Goal: Information Seeking & Learning: Learn about a topic

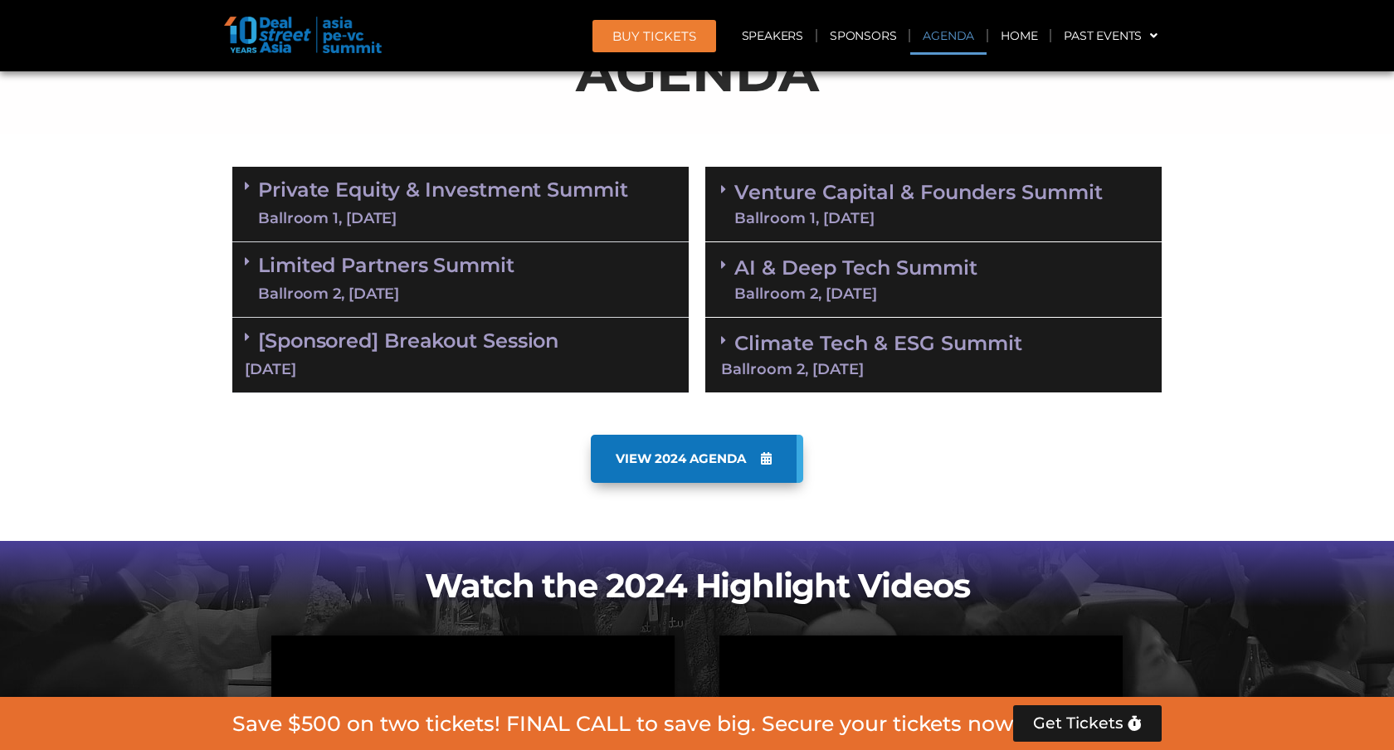
scroll to position [883, 0]
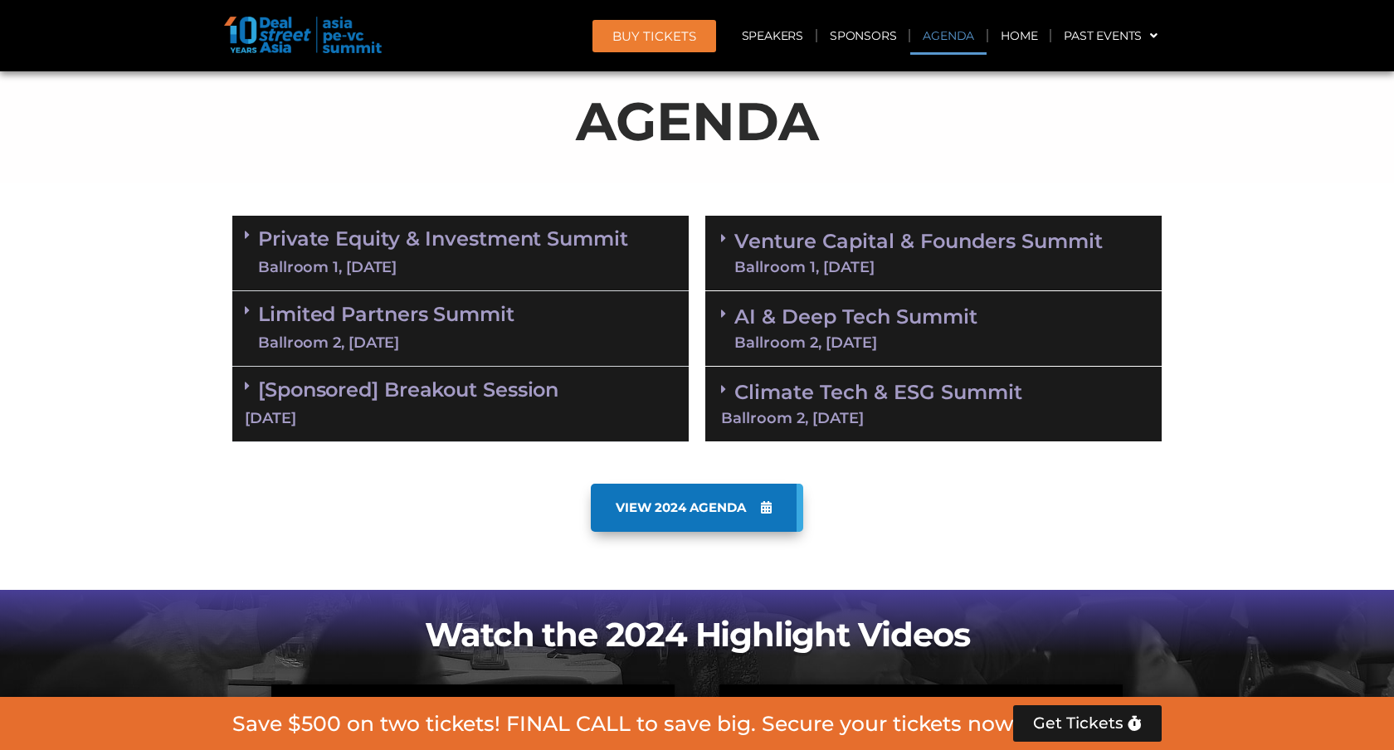
click at [527, 257] on div "Ballroom 1, [DATE]" at bounding box center [443, 267] width 370 height 21
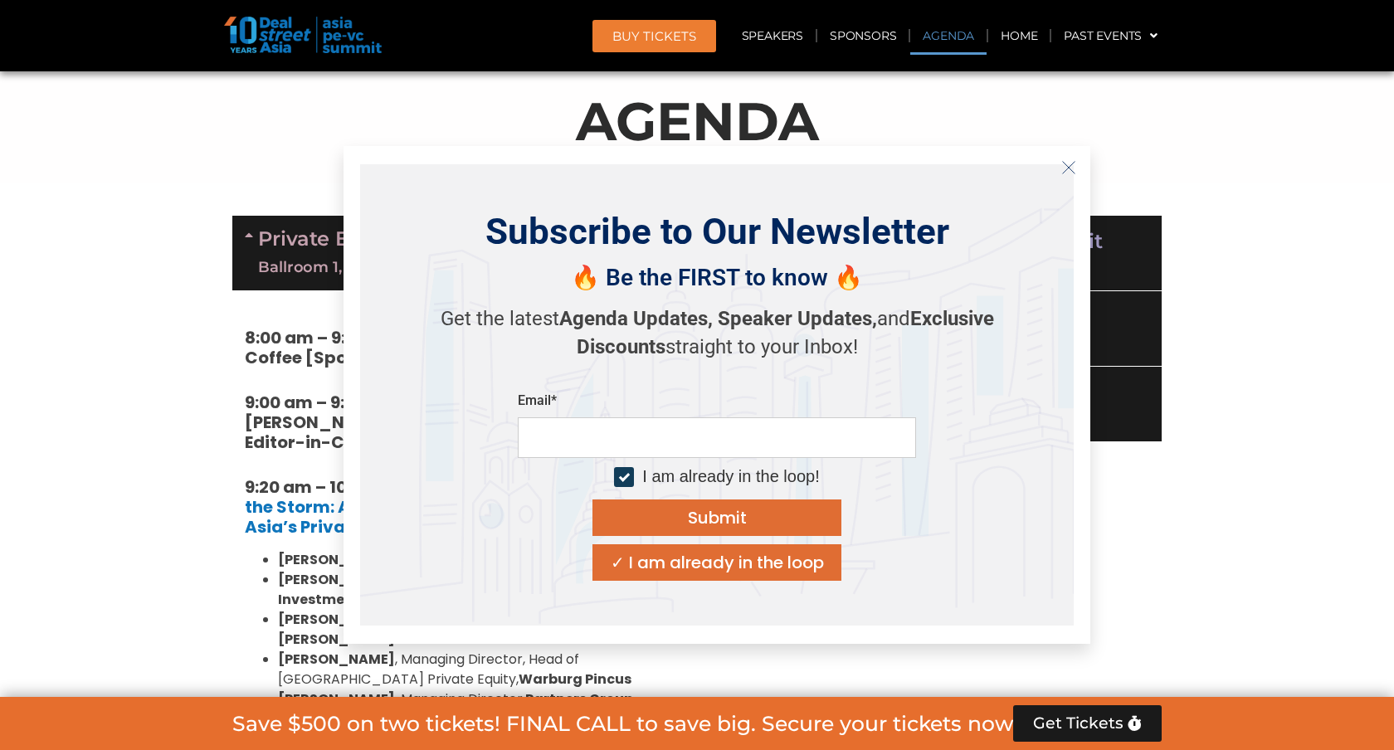
click at [1065, 169] on icon "Close" at bounding box center [1068, 167] width 15 height 15
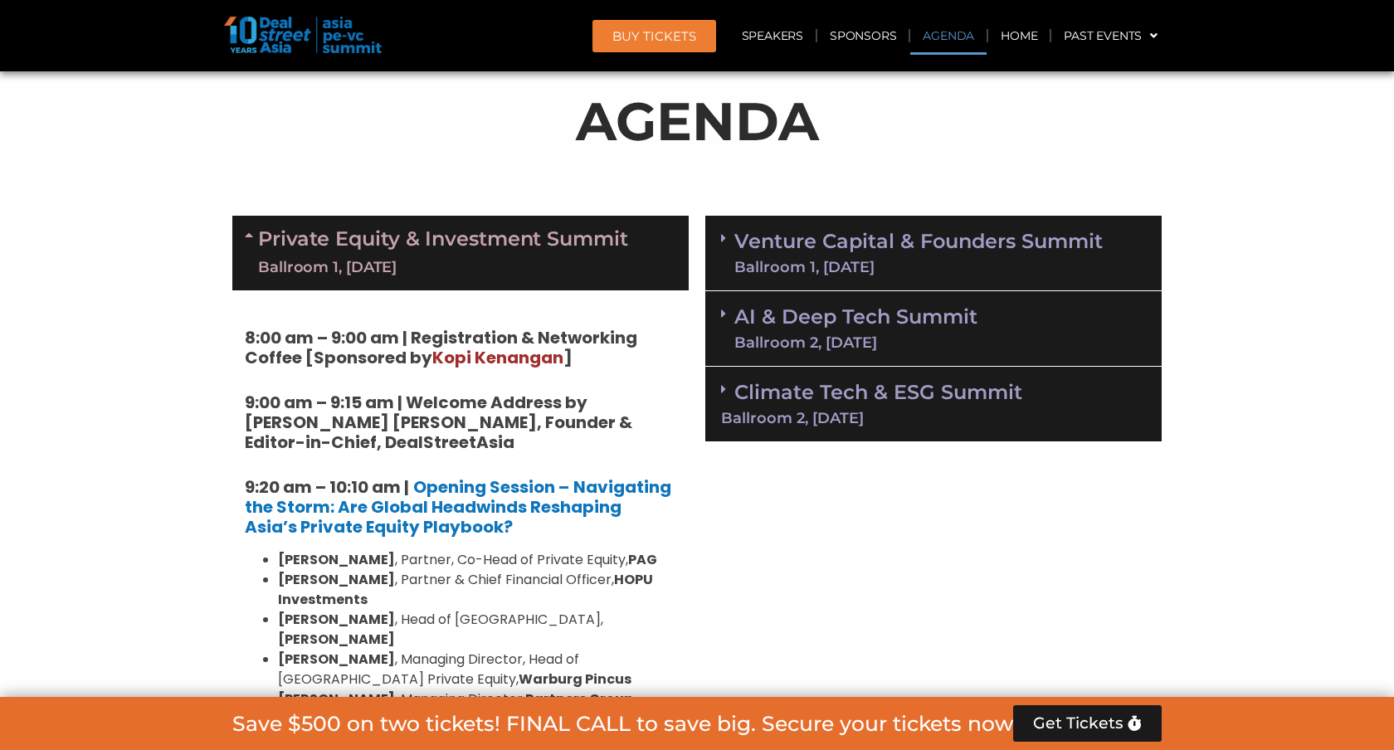
click at [742, 265] on div "Ballroom 1, [DATE]" at bounding box center [918, 267] width 368 height 15
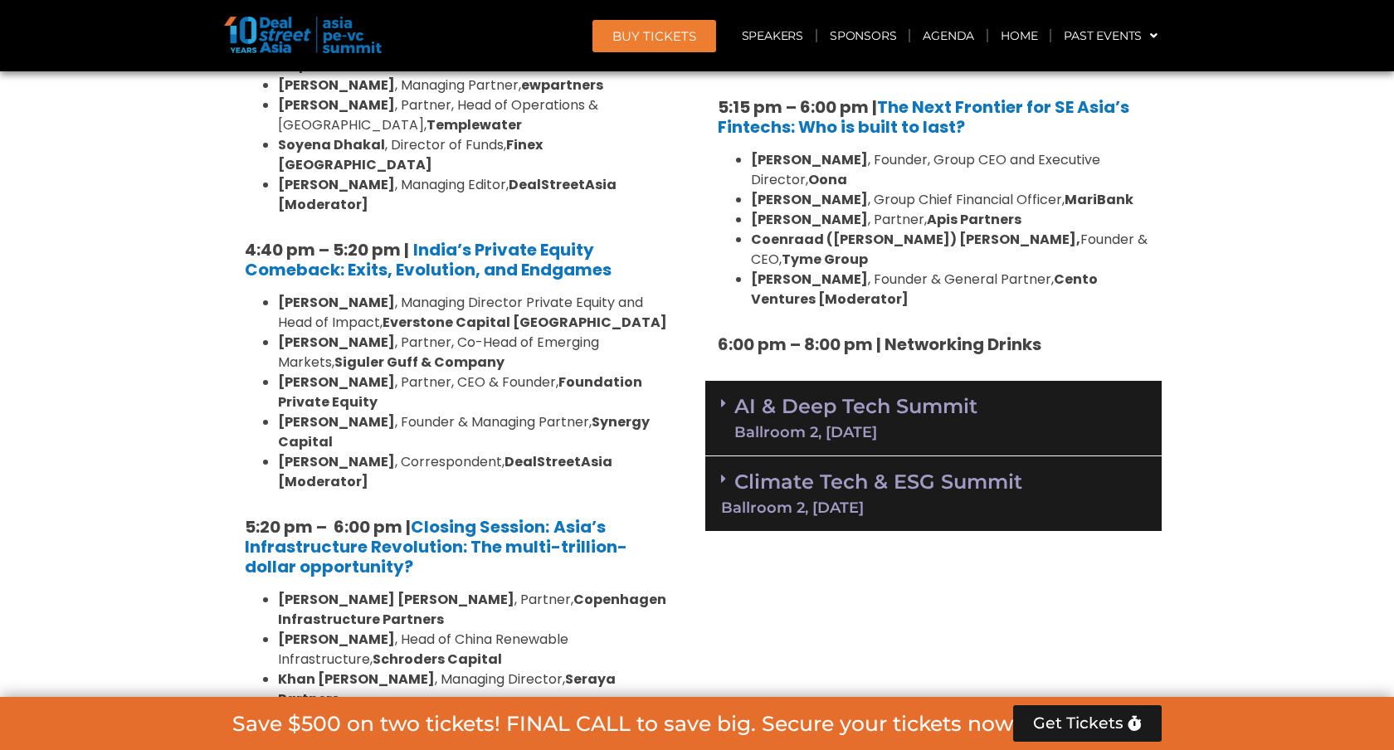
scroll to position [3106, 0]
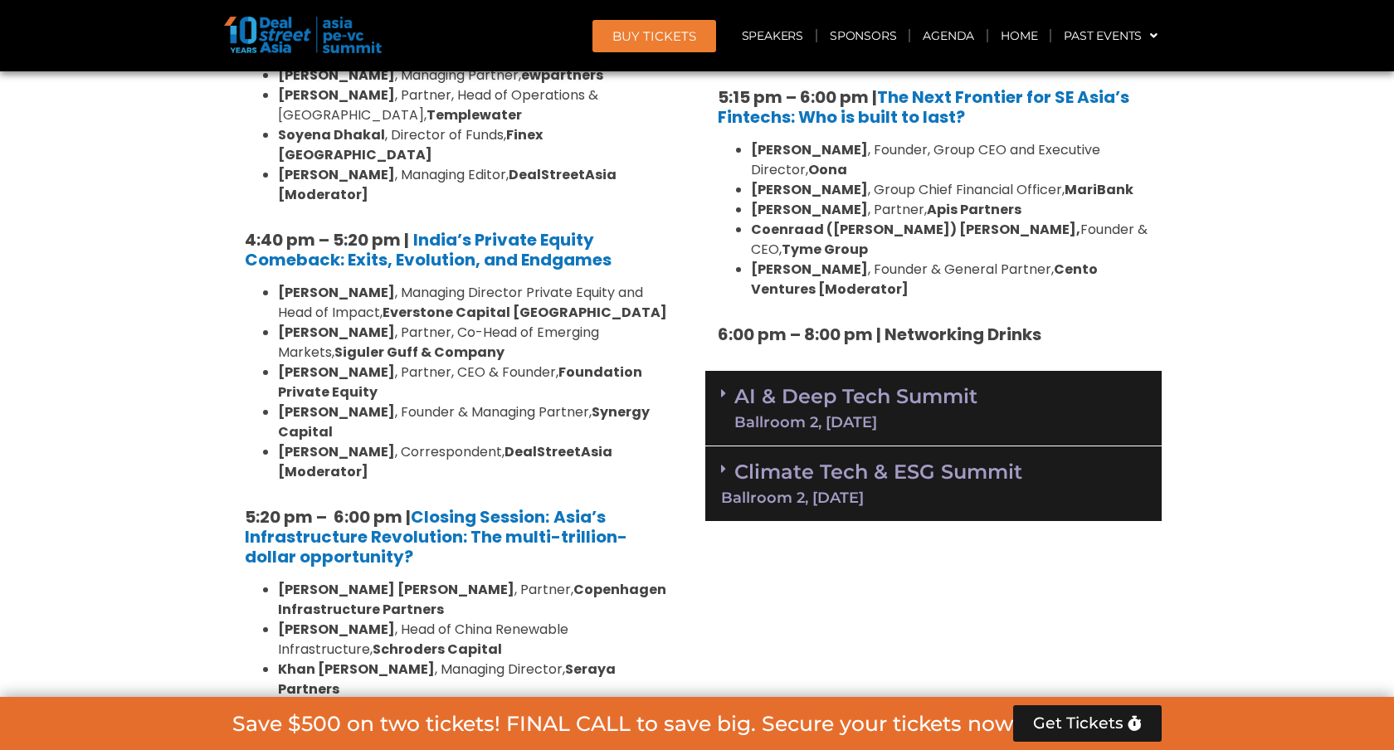
click at [742, 387] on link "AI & Deep Tech Summit Ballroom 2, [DATE]" at bounding box center [855, 408] width 243 height 43
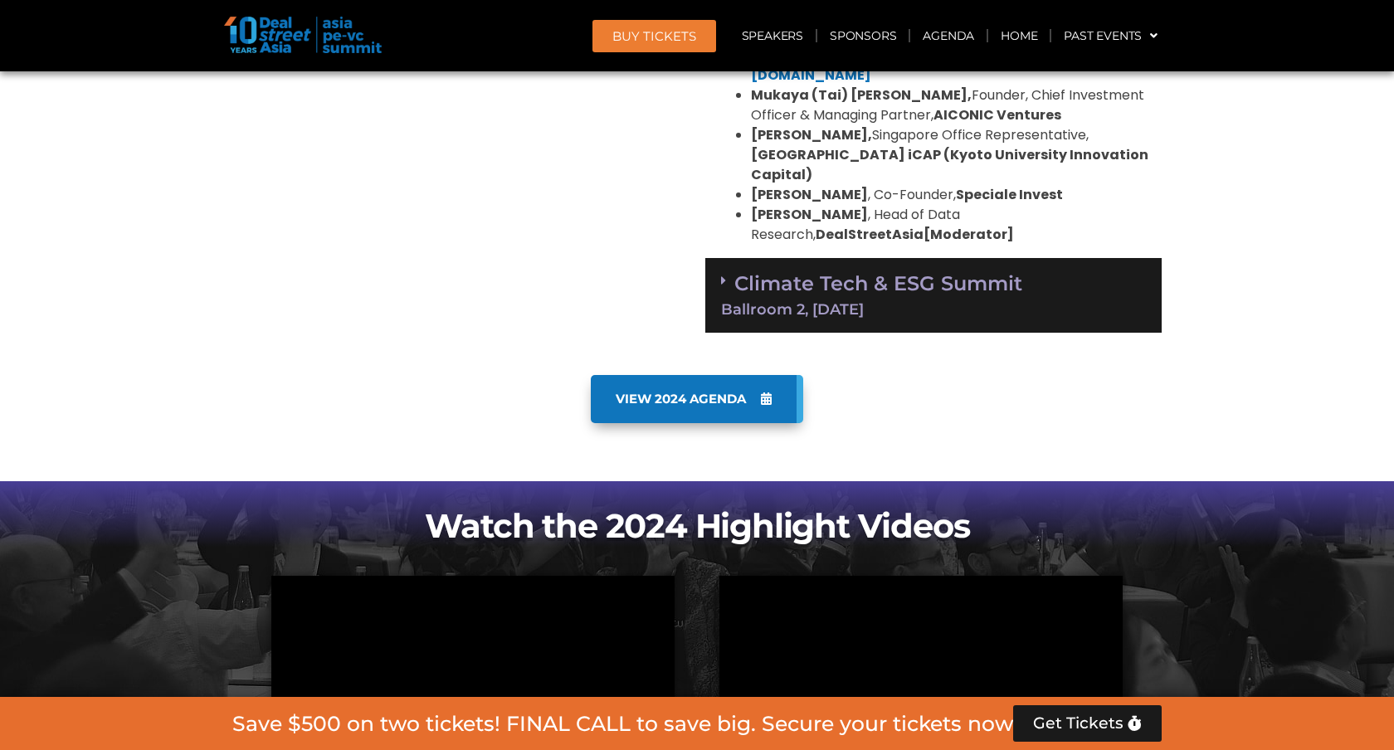
scroll to position [4143, 0]
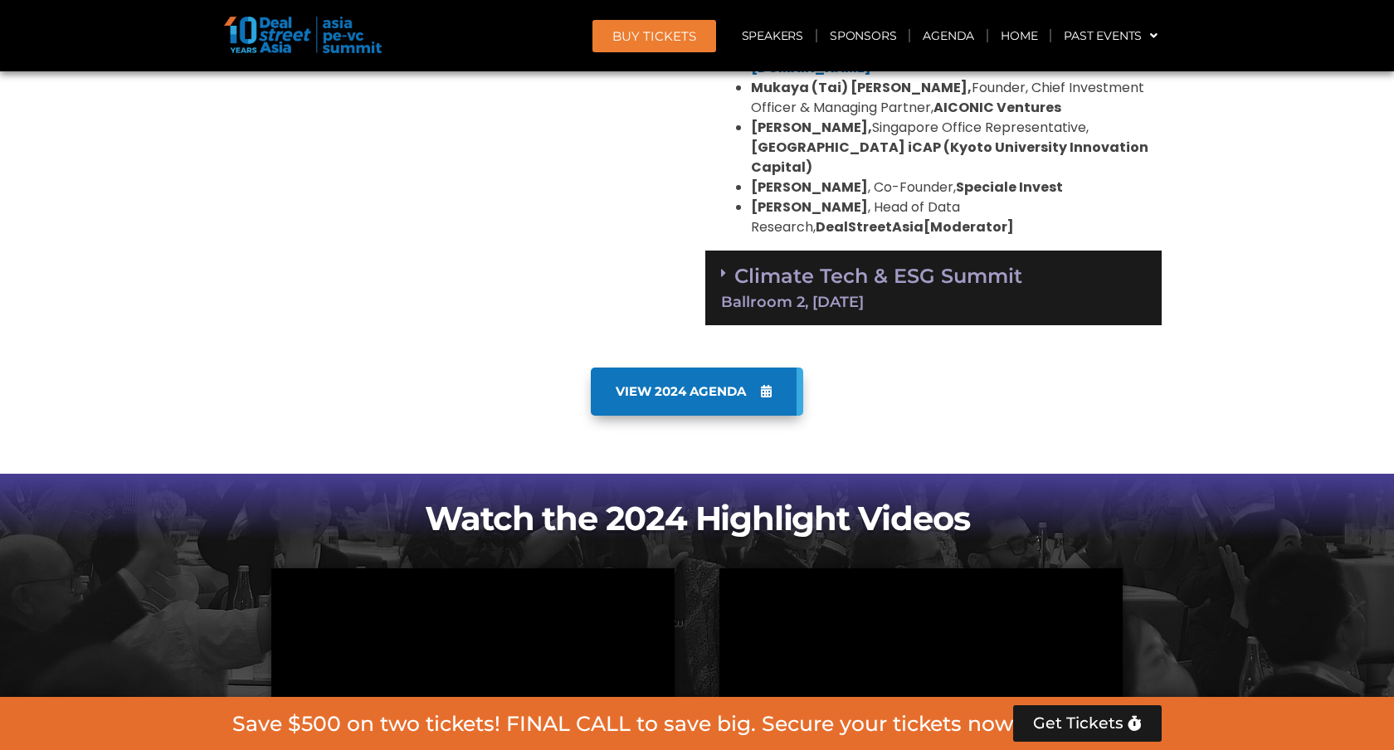
click at [844, 251] on div "Climate Tech & ESG Summit Ballroom 2, [DATE]" at bounding box center [933, 288] width 456 height 75
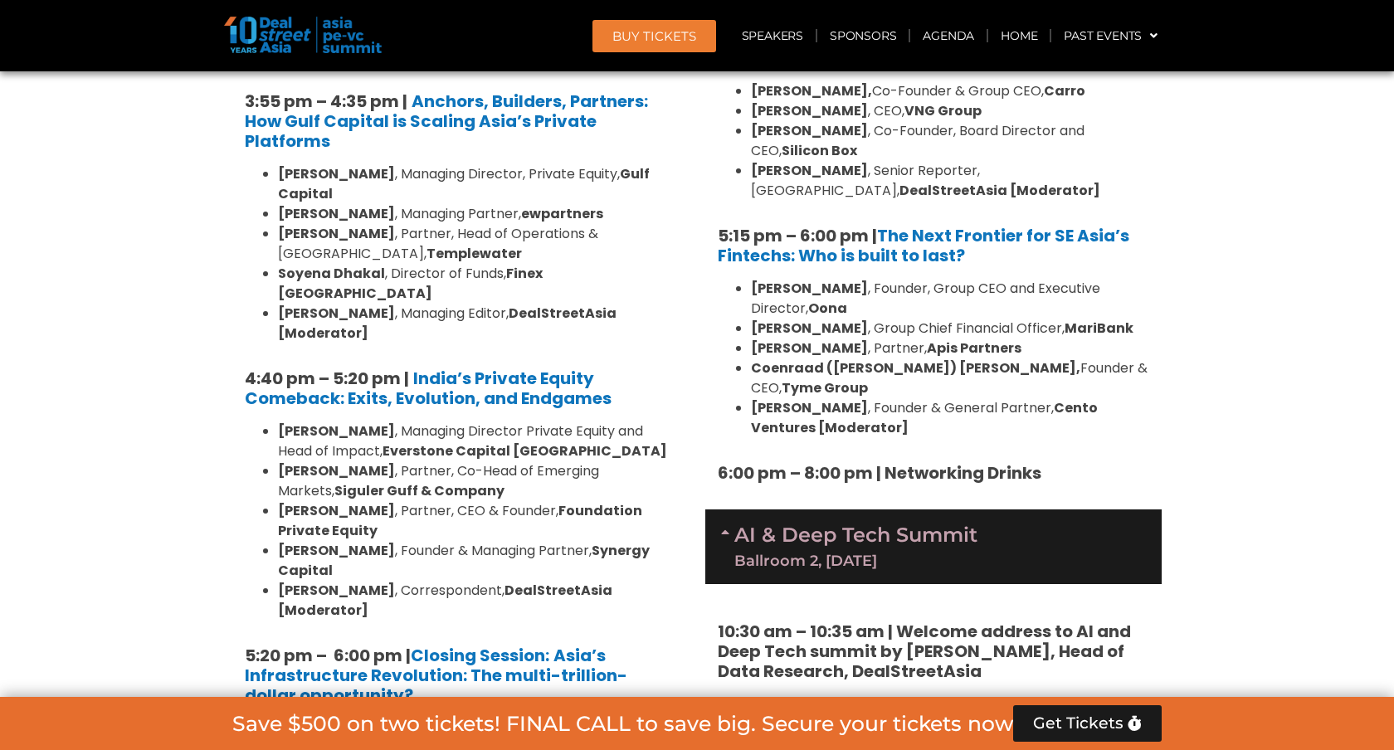
scroll to position [3226, 0]
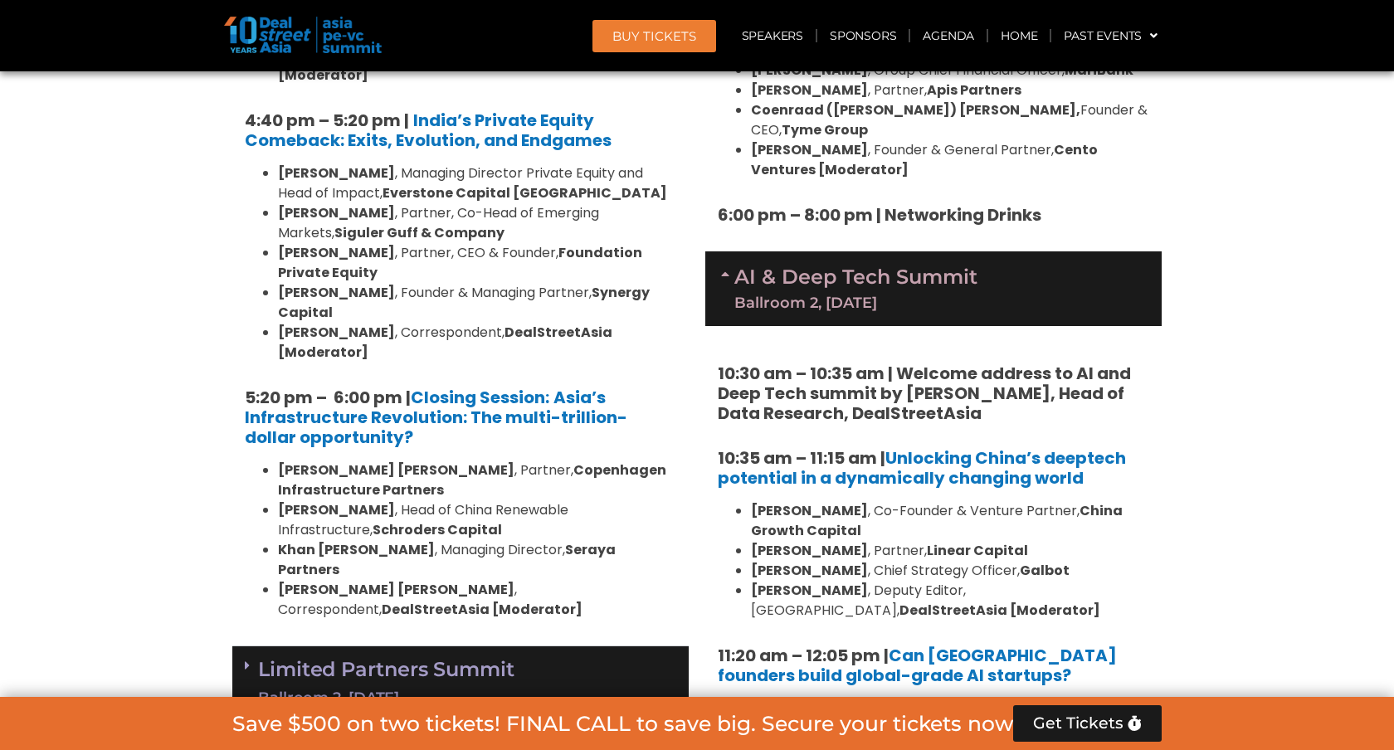
click at [405, 732] on link "[Sponsored] Breakout Session [DATE]" at bounding box center [460, 757] width 431 height 51
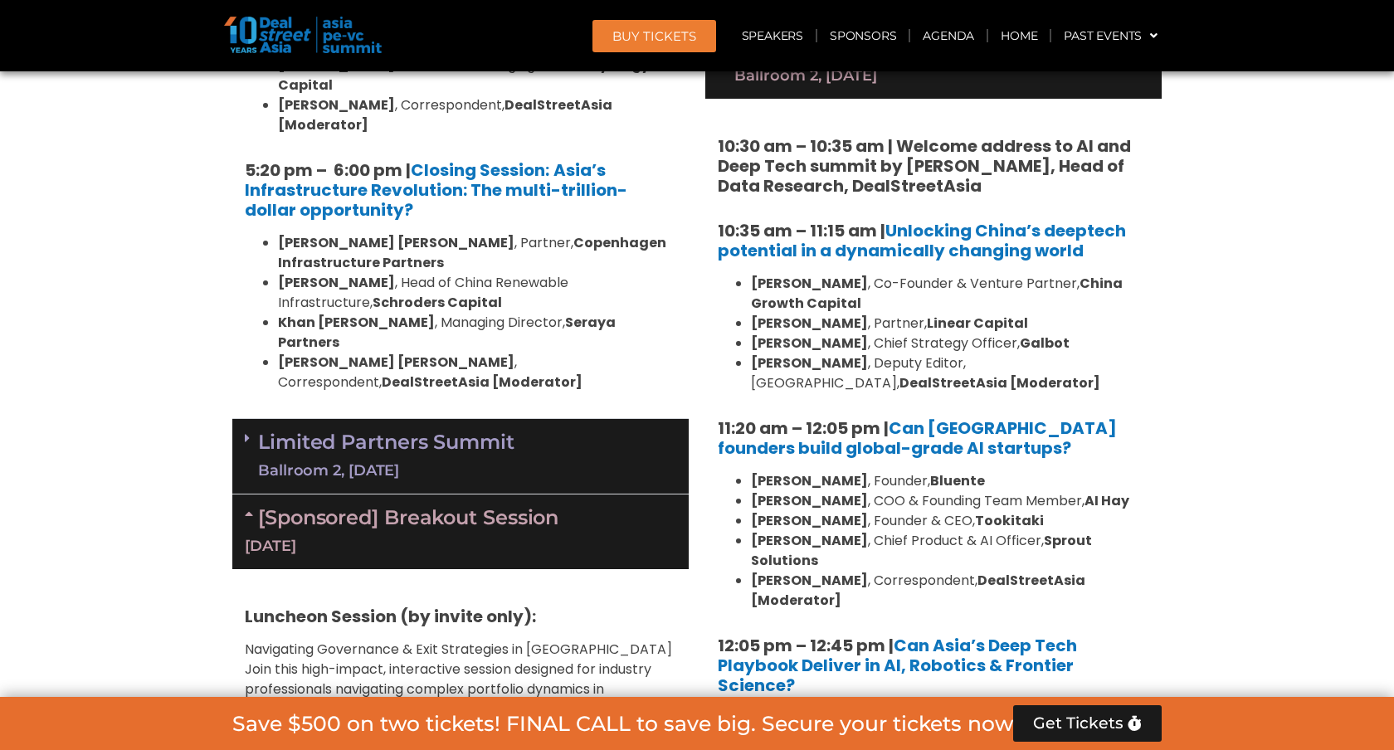
scroll to position [3457, 0]
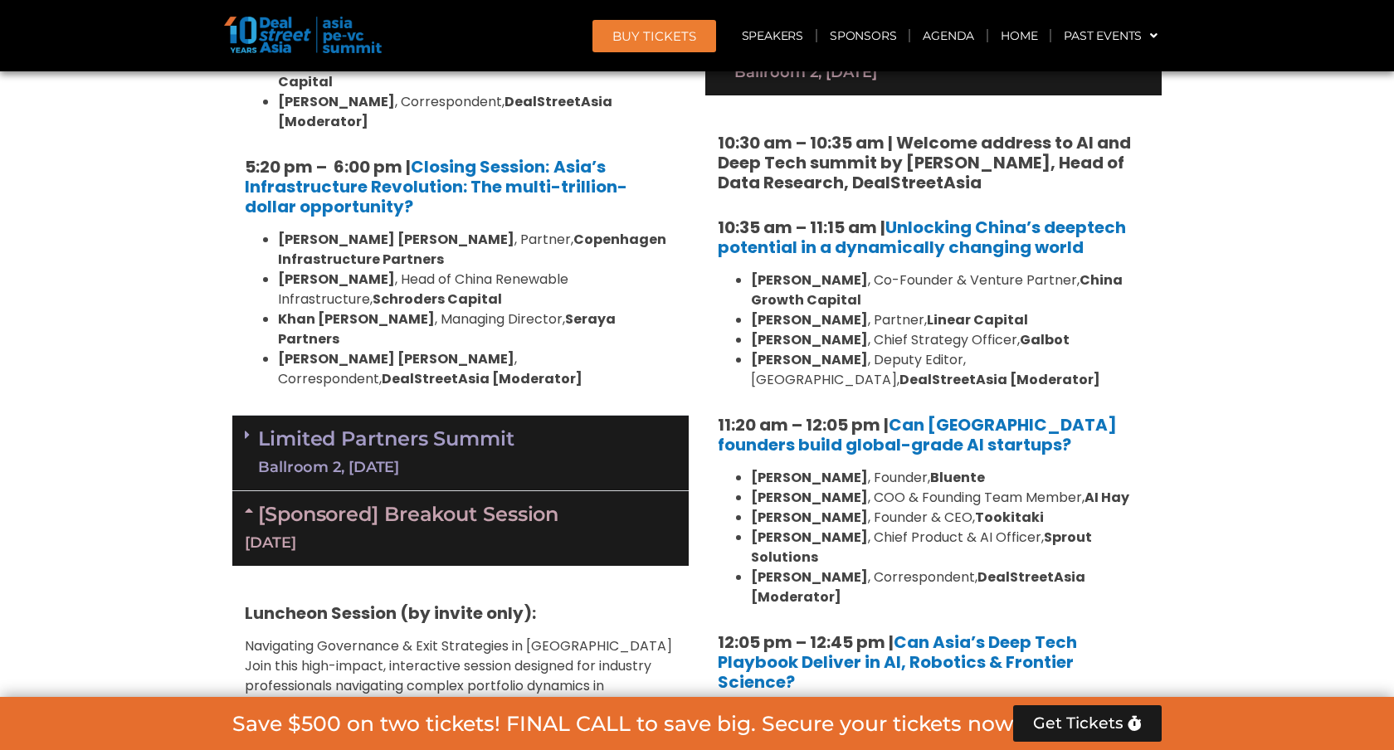
click at [407, 428] on link "Limited Partners [GEOGRAPHIC_DATA] 2, [DATE]" at bounding box center [386, 453] width 256 height 50
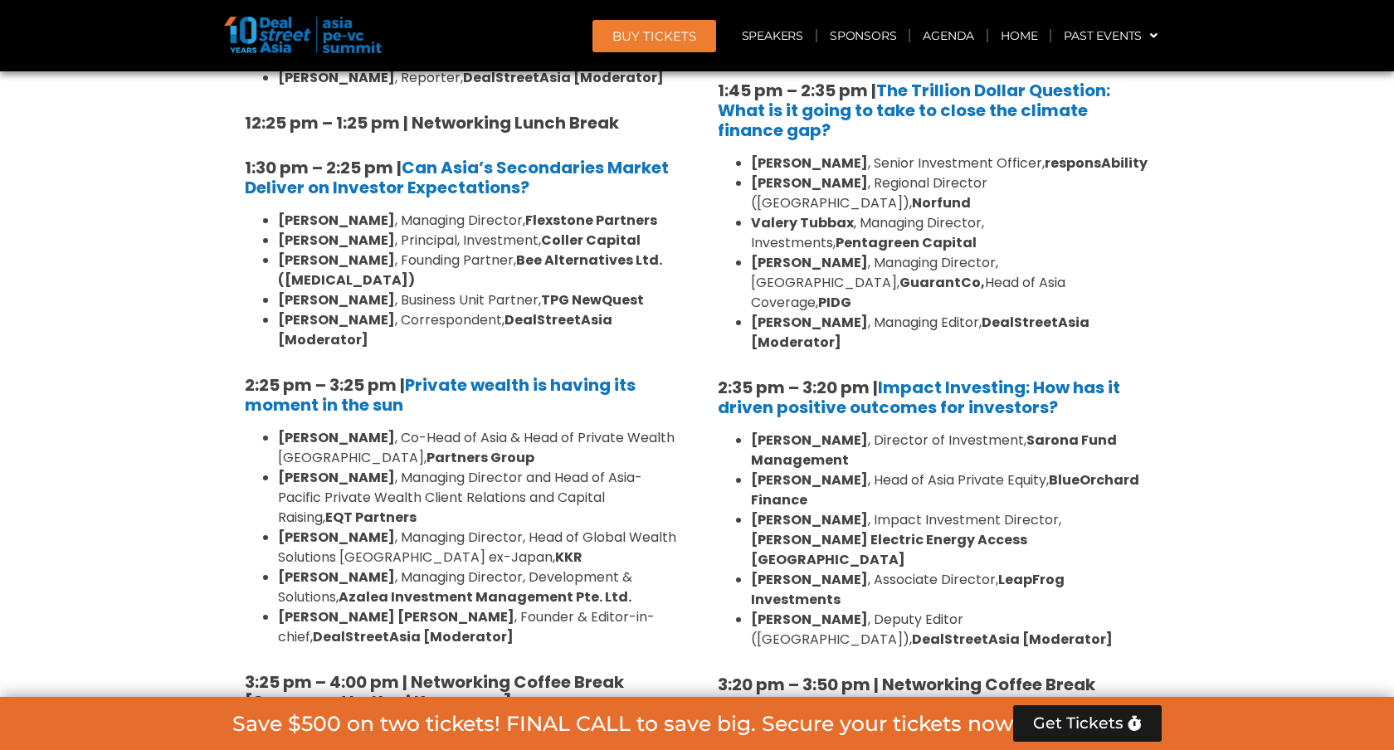
scroll to position [4513, 0]
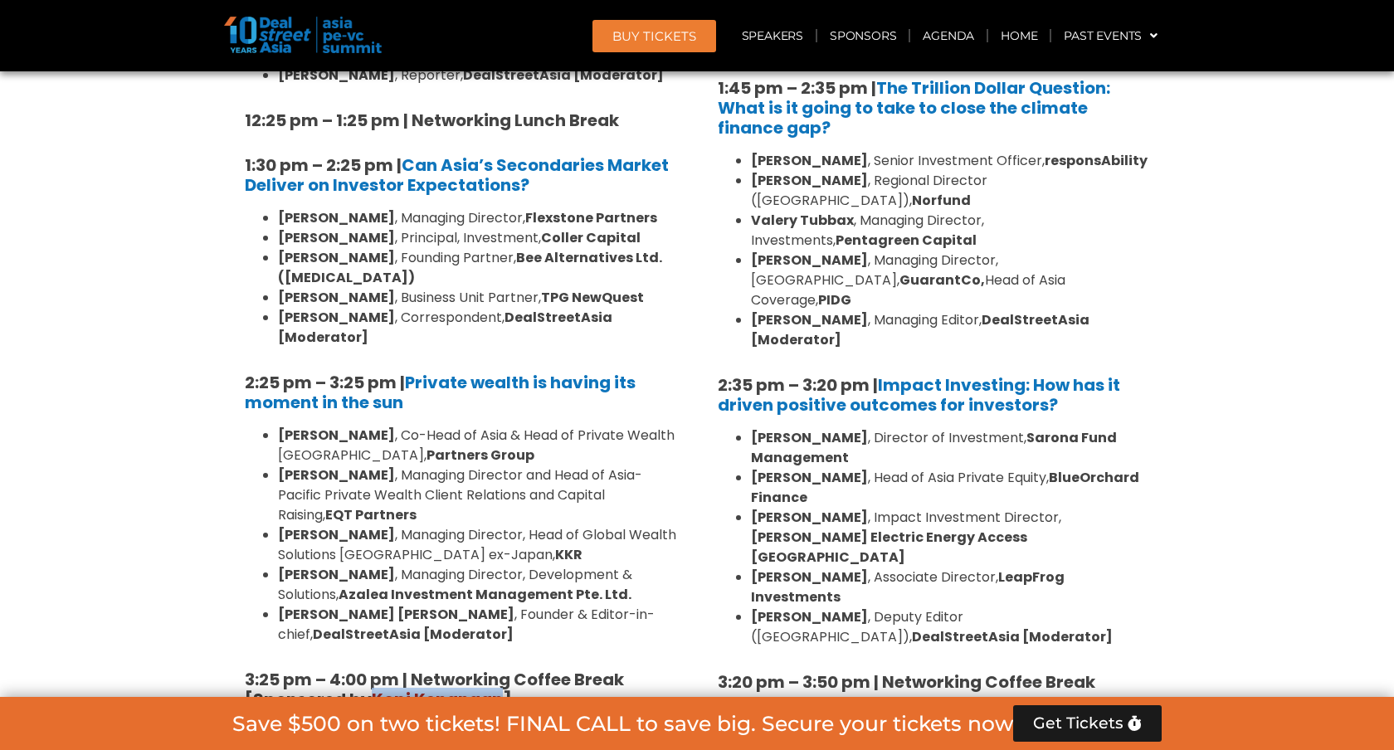
drag, startPoint x: 503, startPoint y: 299, endPoint x: 371, endPoint y: 295, distance: 132.0
click at [372, 668] on strong "3:25 pm – 4:00 pm | Networking Coffee Break [Sponsored by [PERSON_NAME] ]" at bounding box center [434, 689] width 379 height 43
copy strong "Kopi Kenangan"
